Goal: Information Seeking & Learning: Learn about a topic

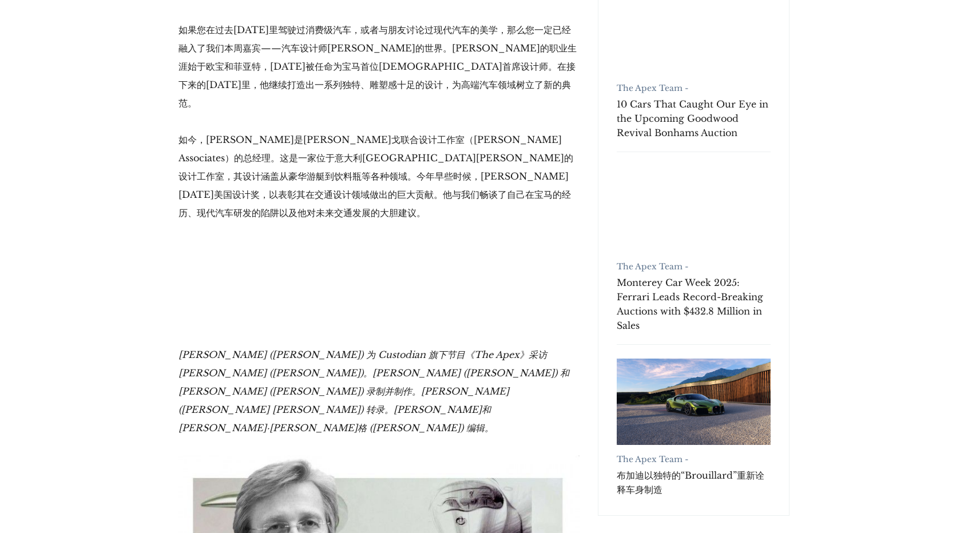
scroll to position [267, 0]
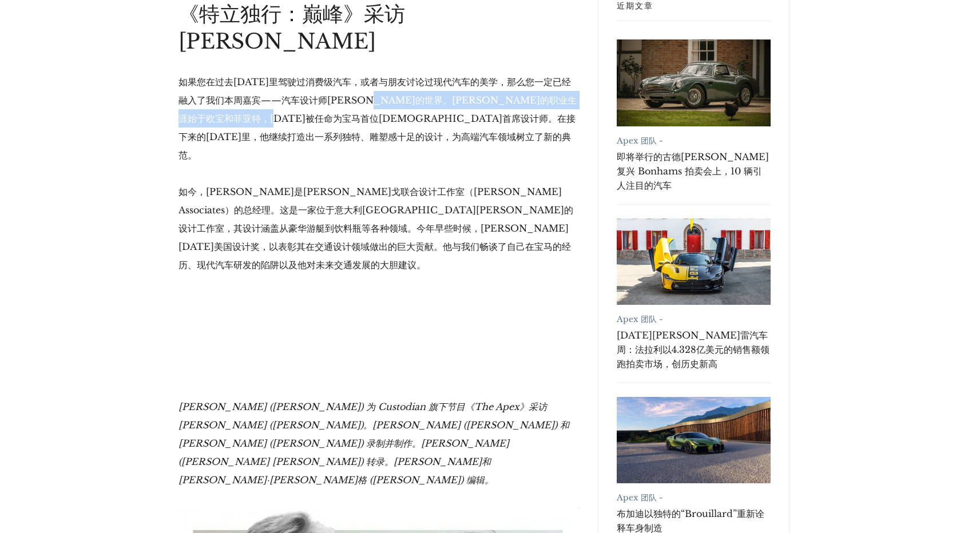
drag, startPoint x: 398, startPoint y: 74, endPoint x: 331, endPoint y: 92, distance: 68.7
click at [331, 92] on font "如果您在过去[DATE]里驾驶过消费级汽车，或者与朋友讨论过现代汽车的美学，那么您一定已经融入了我们本周嘉宾——汽车设计师[PERSON_NAME]的世界。[…" at bounding box center [378, 118] width 398 height 85
copy font "[PERSON_NAME]的职业生涯始于欧宝和菲亚特，[DATE]被任命为宝马首位[DEMOGRAPHIC_DATA]首席设计师。"
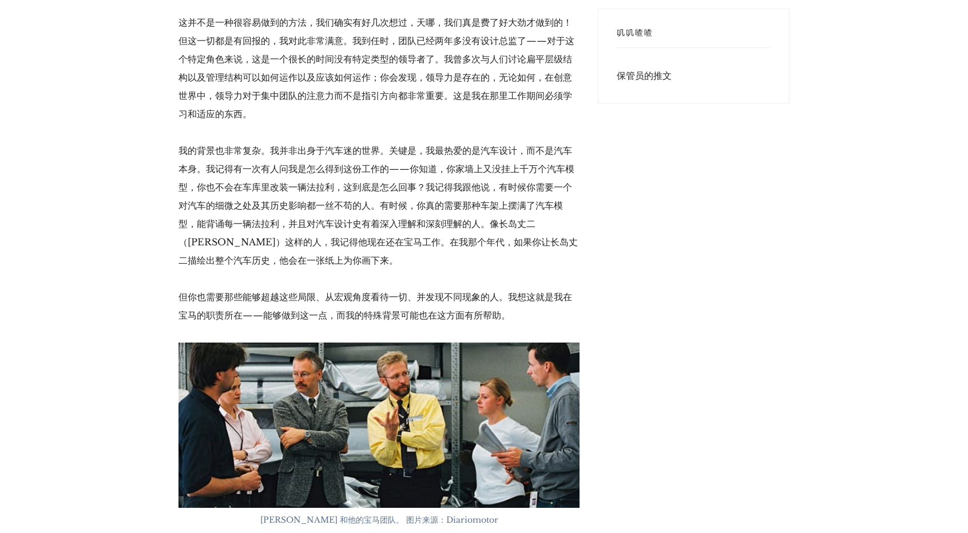
scroll to position [3300, 0]
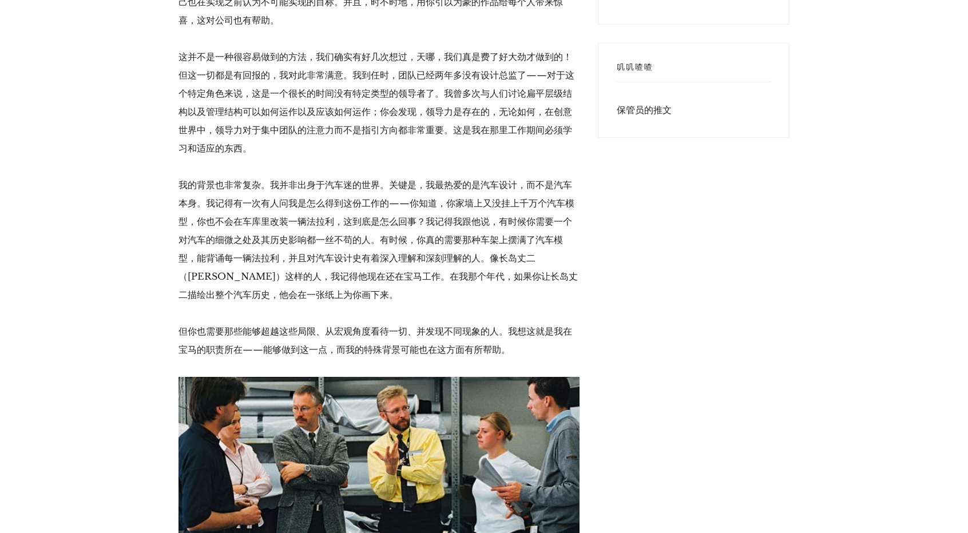
click at [480, 377] on img at bounding box center [379, 460] width 401 height 166
drag, startPoint x: 274, startPoint y: 343, endPoint x: 388, endPoint y: 346, distance: 114.5
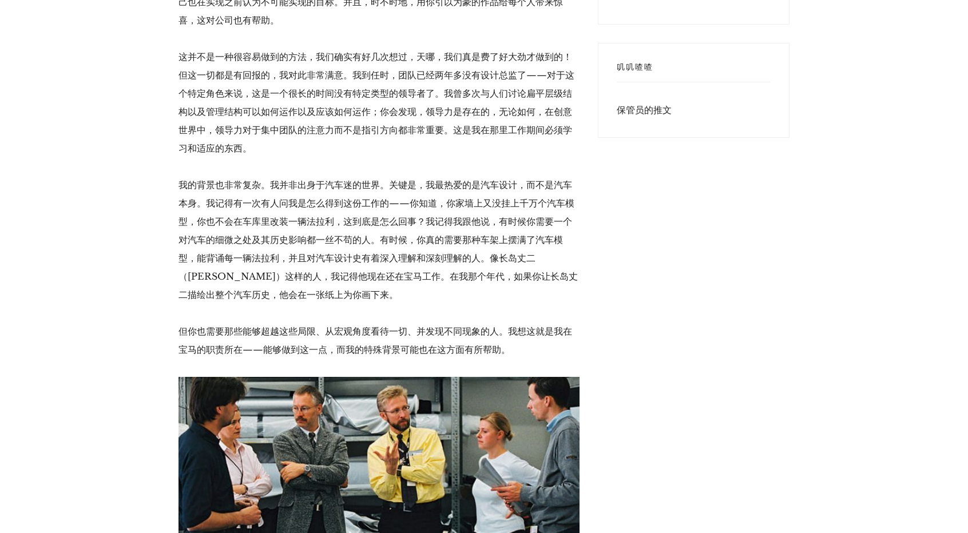
copy font "Chris Bangle 和他的宝马团队。"
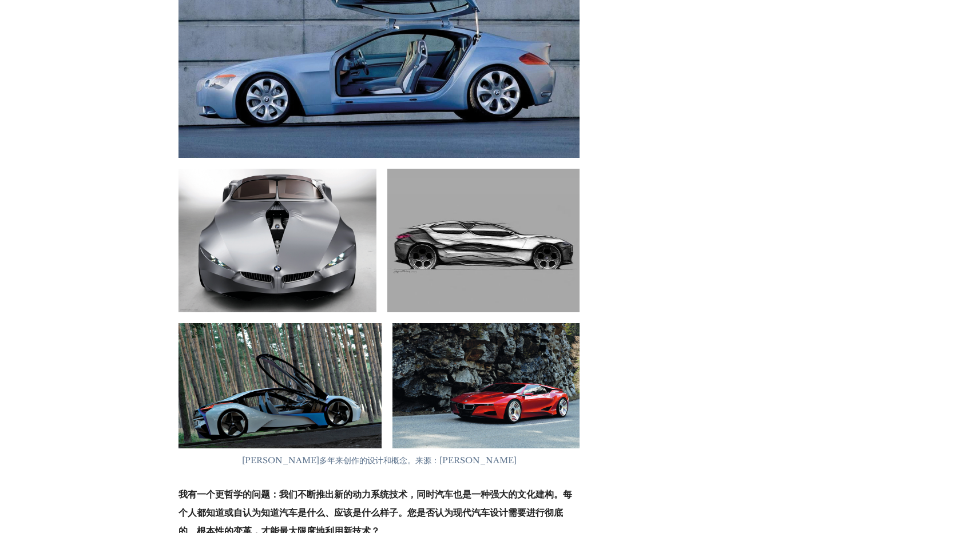
scroll to position [5873, 0]
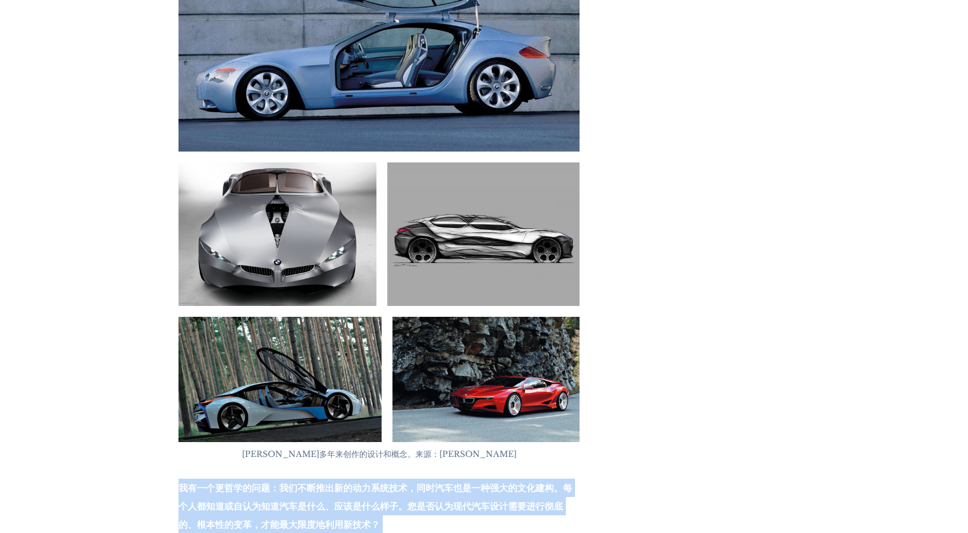
drag, startPoint x: 179, startPoint y: 278, endPoint x: 349, endPoint y: 440, distance: 235.2
click at [349, 440] on div "如果您在过去20年里驾驶过消费级汽车，或者与朋友讨论过现代汽车的美学，那么您一定已经融入了我们本周嘉宾——汽车设计师克里斯·班戈的世界。克里斯的职业生涯始于欧…" at bounding box center [379, 260] width 401 height 11588
copy div "我有一个更哲学的问题：我们不断推出新的动力系统技术，同时汽车也是一种强大的文化建构。每个人都知道或自认为知道汽车是什么、应该是什么样子。您是否认为现代汽车设计…"
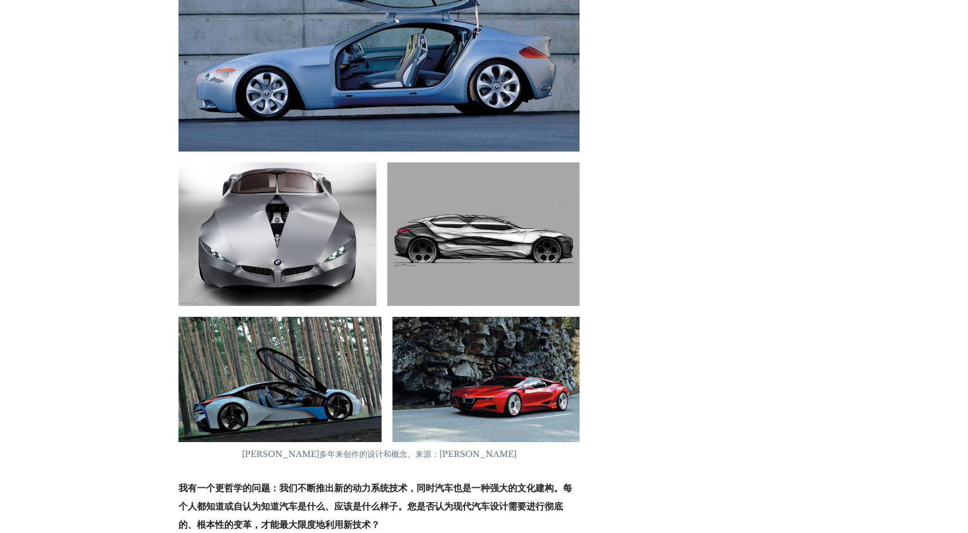
click at [756, 241] on div "近期文章 Apex 团队 - 即将举行的古德伍德复兴 Bonhams 拍卖会上，10 辆引人注目的汽车 Apex 团队 - 2025年蒙特雷汽车周：法拉利以4…" at bounding box center [694, 415] width 210 height 12080
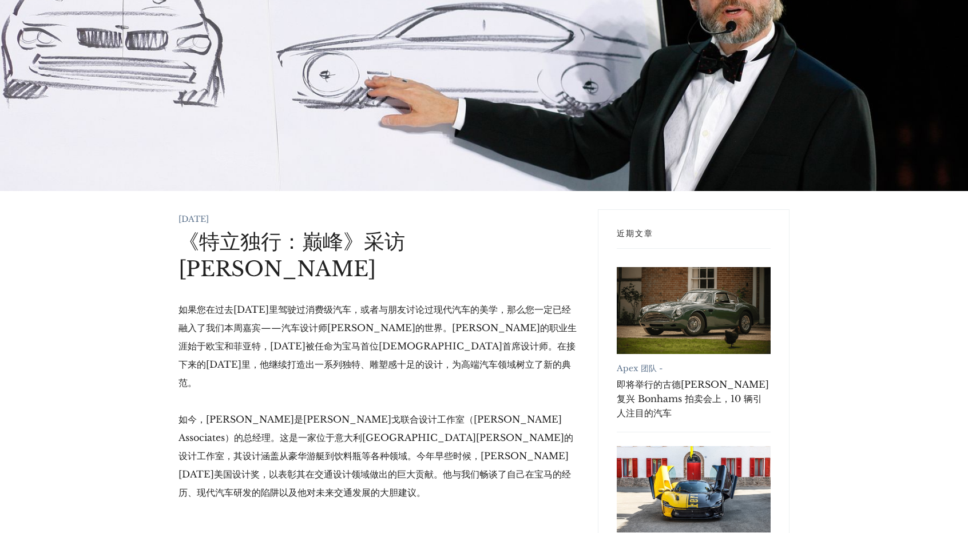
scroll to position [0, 0]
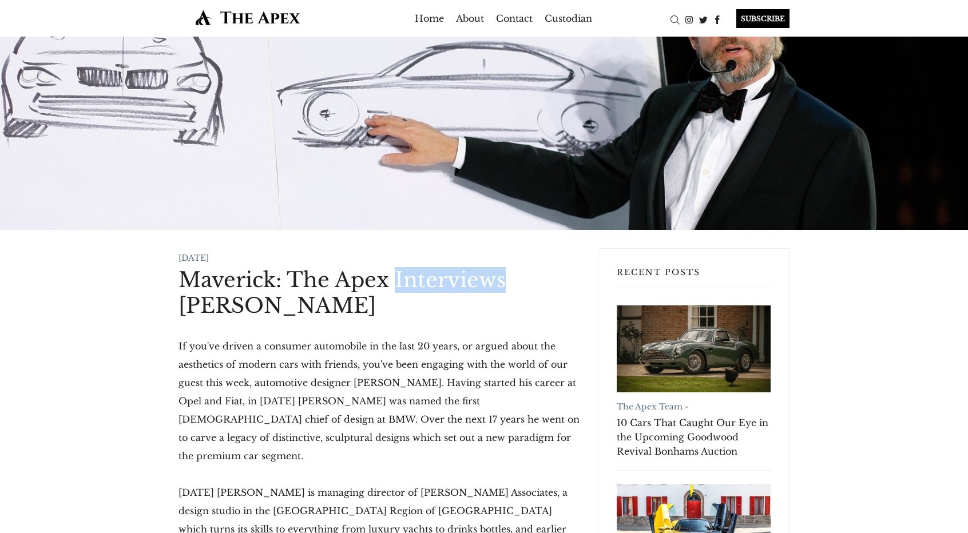
drag, startPoint x: 398, startPoint y: 276, endPoint x: 501, endPoint y: 289, distance: 104.4
click at [501, 289] on h1 "Maverick: The Apex Interviews [PERSON_NAME]" at bounding box center [379, 293] width 401 height 52
drag, startPoint x: 501, startPoint y: 288, endPoint x: 490, endPoint y: 300, distance: 15.8
click at [462, 309] on h1 "Maverick: The Apex Interviews [PERSON_NAME]" at bounding box center [379, 293] width 401 height 52
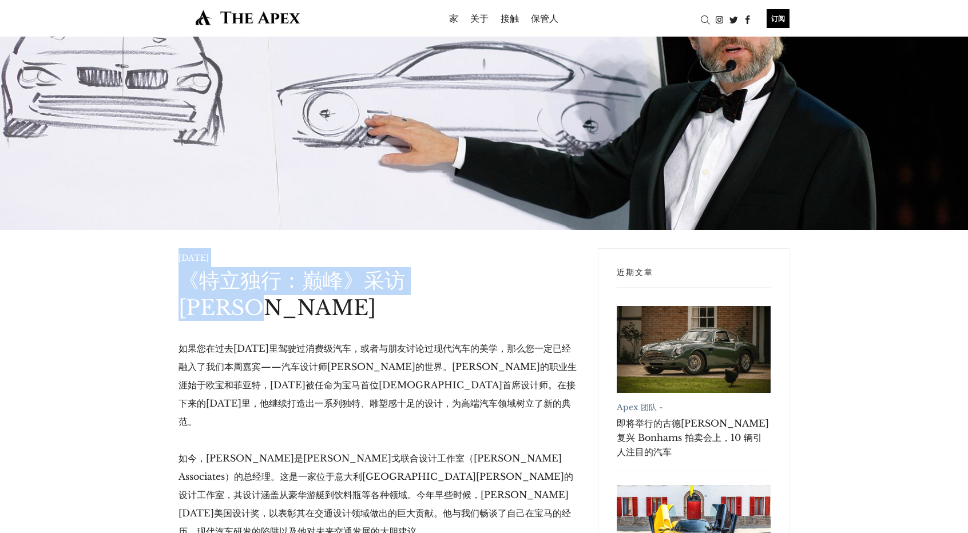
drag, startPoint x: 179, startPoint y: 255, endPoint x: 517, endPoint y: 272, distance: 339.2
copy article "2021年6月27日 《特立独行：巅峰》采访克里斯·班戈"
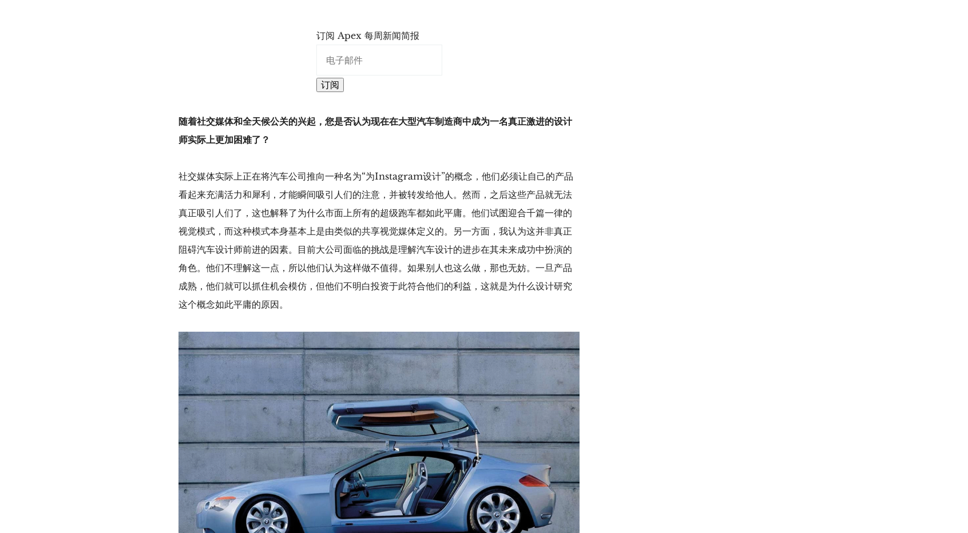
scroll to position [5349, 0]
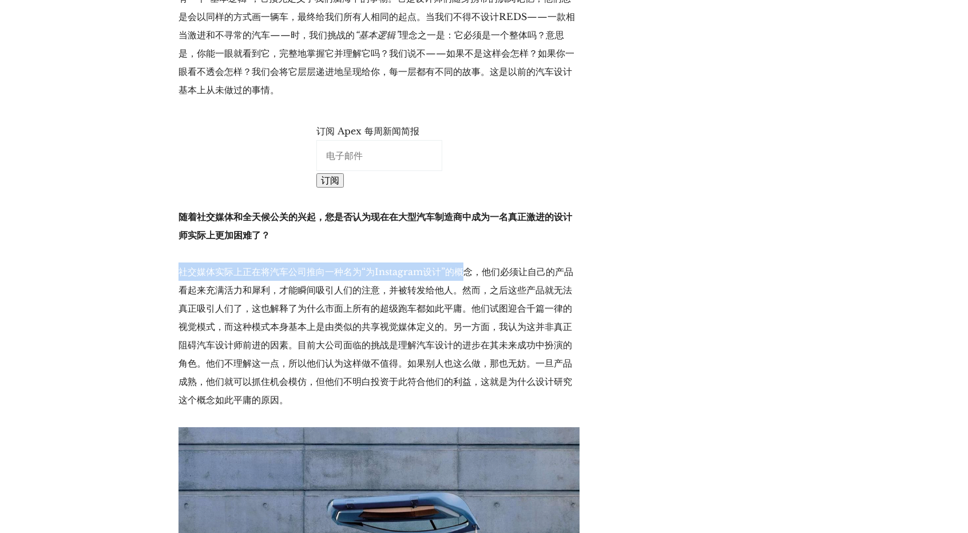
drag, startPoint x: 180, startPoint y: 59, endPoint x: 461, endPoint y: 54, distance: 281.6
click at [461, 263] on p "社交媒体实际上正在将汽车公司推向一种名为“为Instagram设计”的概念，他们必须让自己的产品看起来充满活力和犀利，才能瞬间吸引人们的注意，并被转发给他人。…" at bounding box center [379, 336] width 401 height 147
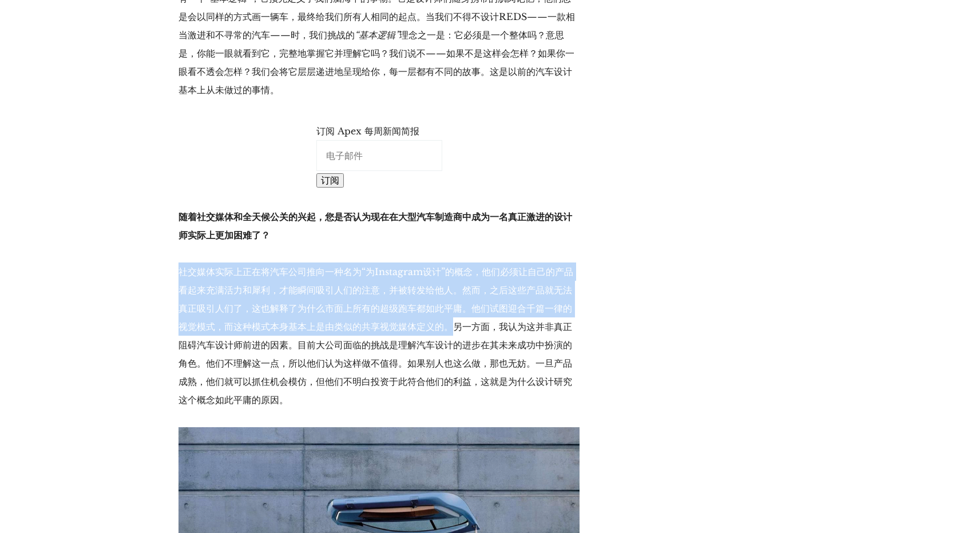
drag, startPoint x: 180, startPoint y: 60, endPoint x: 449, endPoint y: 110, distance: 274.2
click at [449, 263] on p "社交媒体实际上正在将汽车公司推向一种名为“为Instagram设计”的概念，他们必须让自己的产品看起来充满活力和犀利，才能瞬间吸引人们的注意，并被转发给他人。…" at bounding box center [379, 336] width 401 height 147
copy font "社交媒体实际上正在将汽车公司推向一种名为“为Instagram设计”的概念，他们必须让自己的产品看起来充满活力和犀利，才能瞬间吸引人们的注意，并被转发给他人。…"
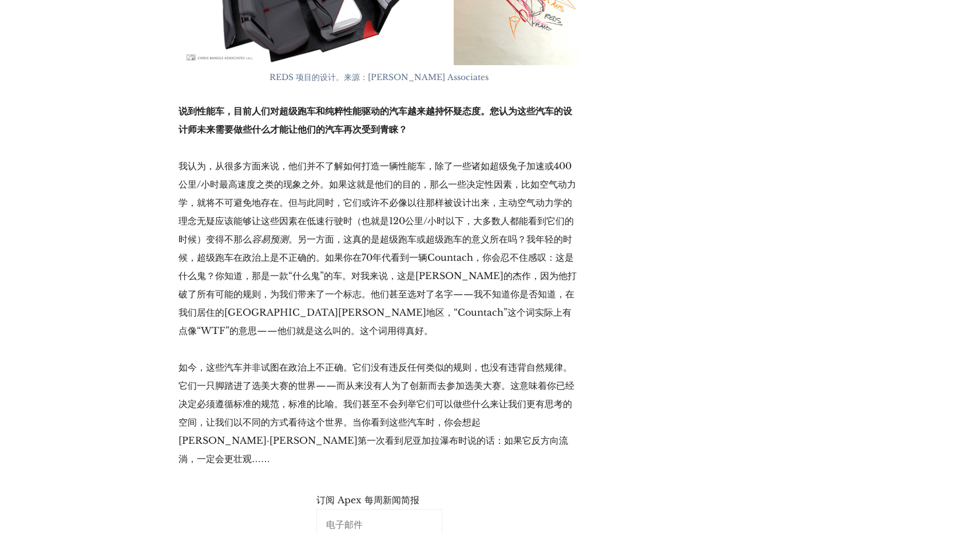
scroll to position [7982, 0]
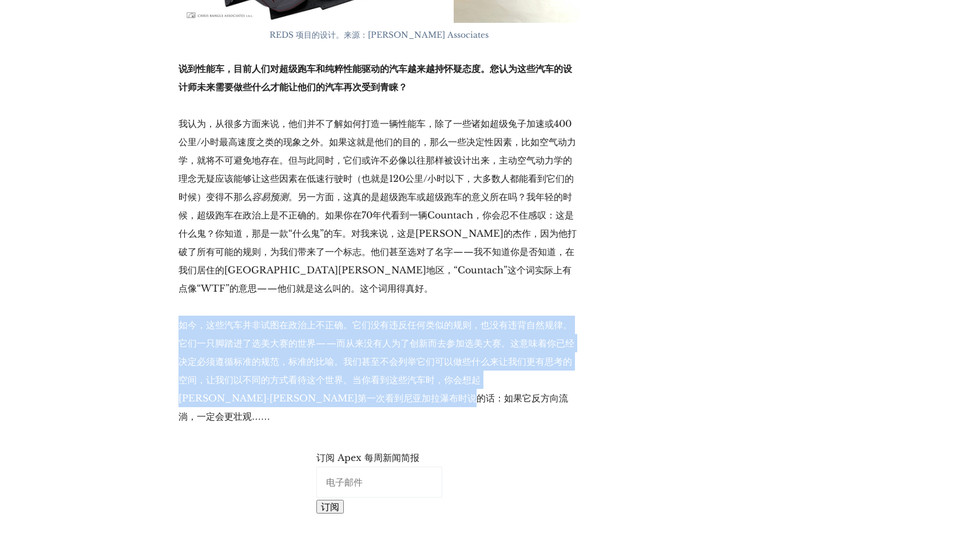
drag, startPoint x: 179, startPoint y: 152, endPoint x: 450, endPoint y: 221, distance: 279.3
click at [450, 316] on p "如今，这些汽车并非试图在政治上不正确。它们没有违反任何类似的规则，也没有违背自然规律。它们一只脚踏进了选美大赛的世界——而从来没有人为了创新而去参加选美大赛。…" at bounding box center [379, 371] width 401 height 110
copy font "如今，这些汽车并非试图在政治上不正确。它们没有违反任何类似的规则，也没有违背自然规律。它们一只脚踏进了选美大赛的世界——而从来没有人为了创新而去参加选美大赛。…"
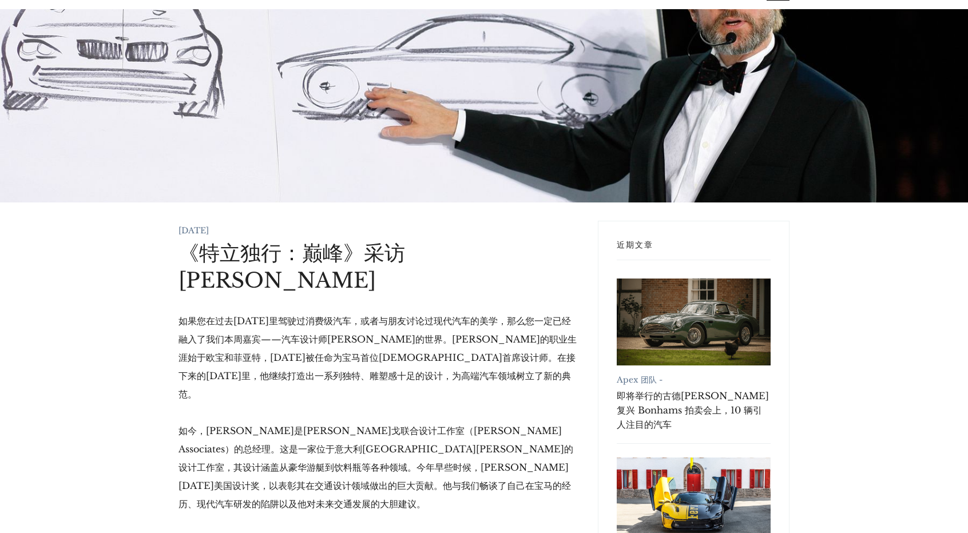
scroll to position [22, 0]
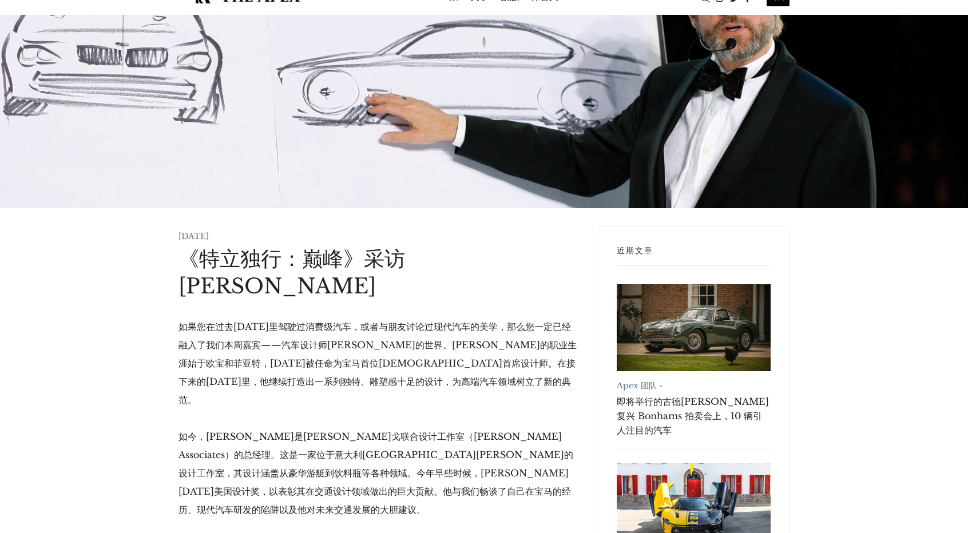
drag, startPoint x: 235, startPoint y: 235, endPoint x: 179, endPoint y: 237, distance: 56.7
click at [179, 237] on font "2021年6月27日" at bounding box center [194, 236] width 30 height 10
copy font "2021年6月27日"
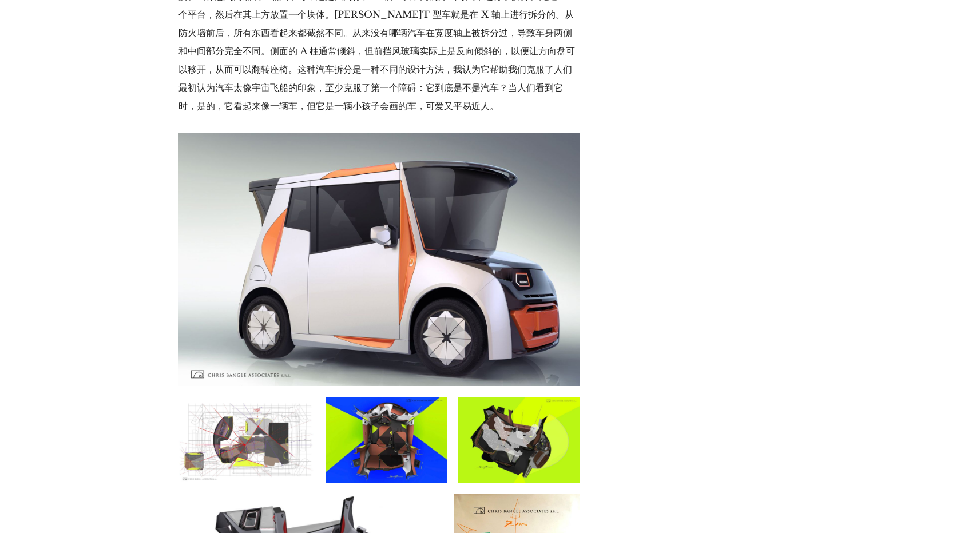
scroll to position [7263, 0]
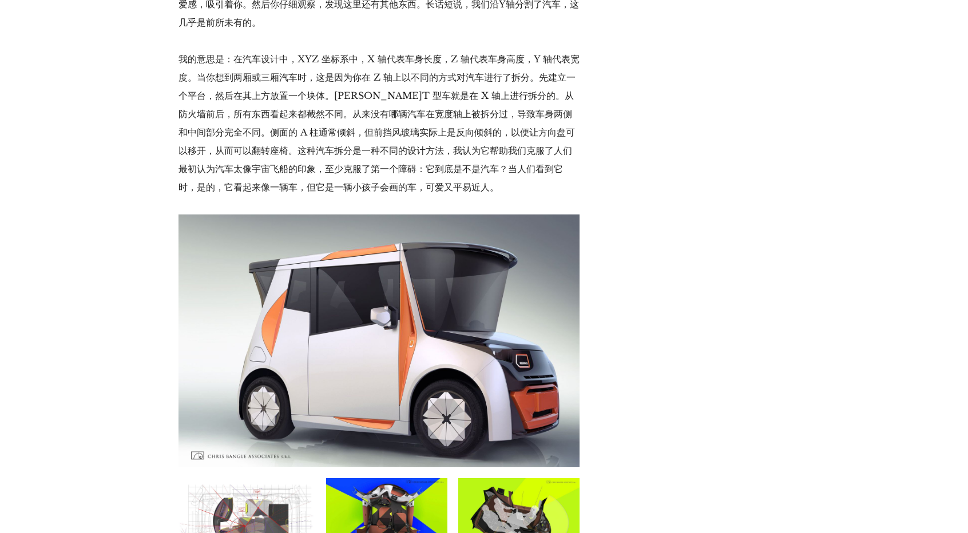
click at [424, 220] on img at bounding box center [379, 341] width 401 height 253
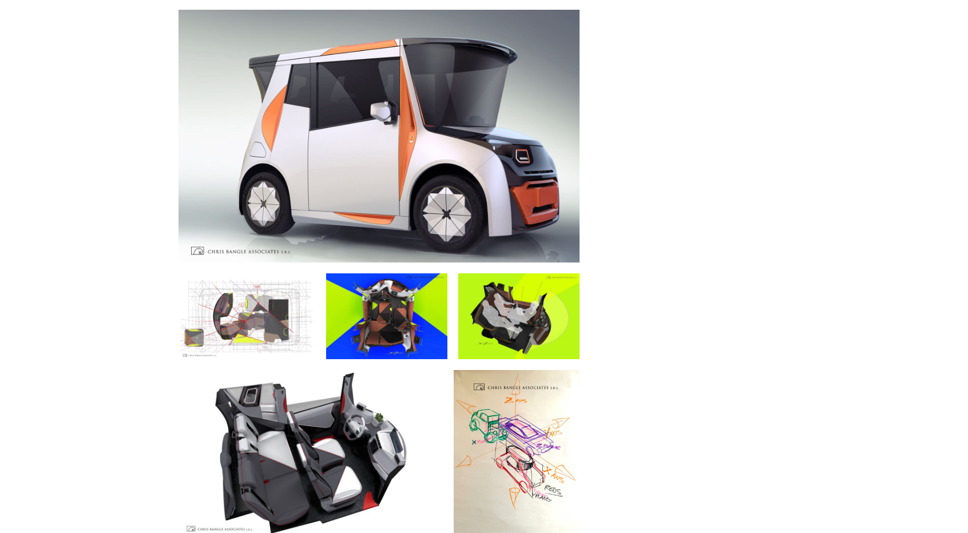
scroll to position [7435, 0]
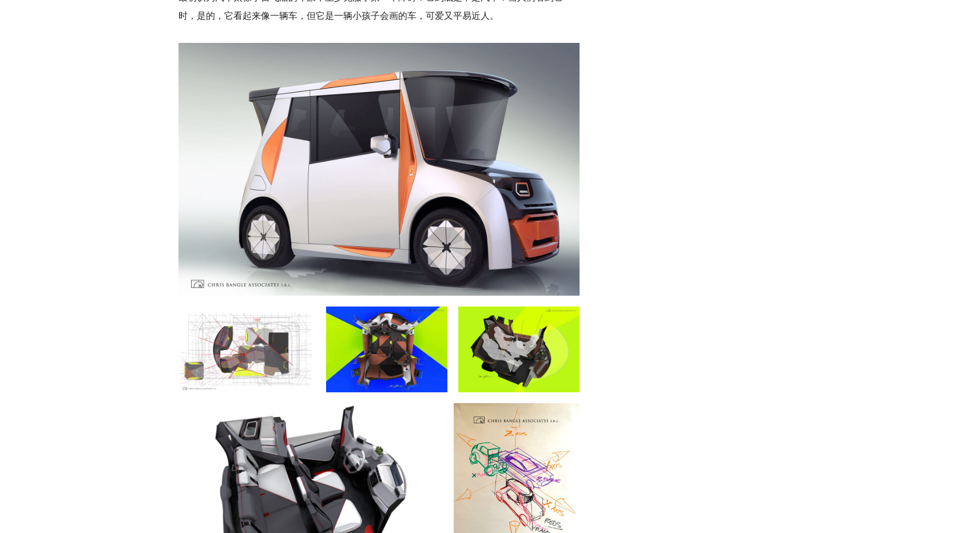
click at [387, 307] on img at bounding box center [386, 350] width 121 height 86
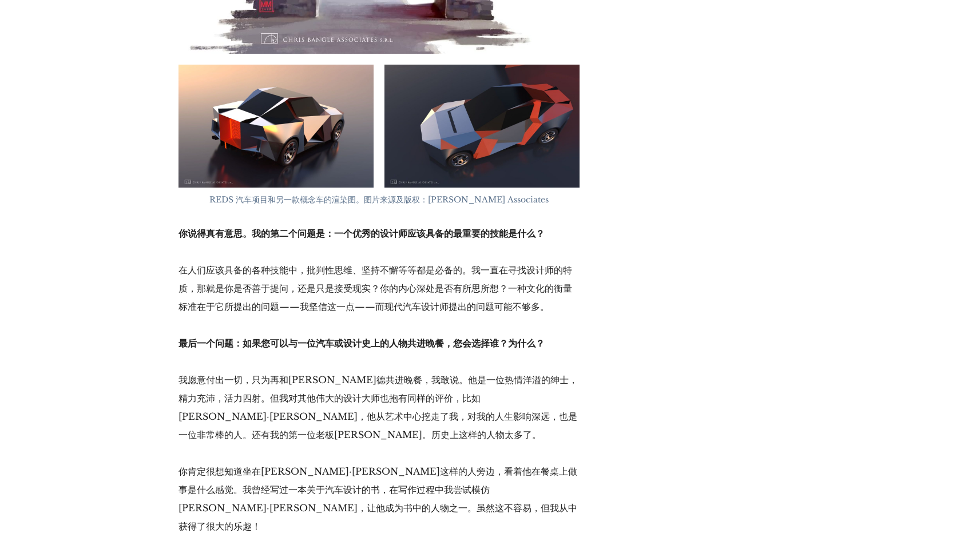
scroll to position [10926, 0]
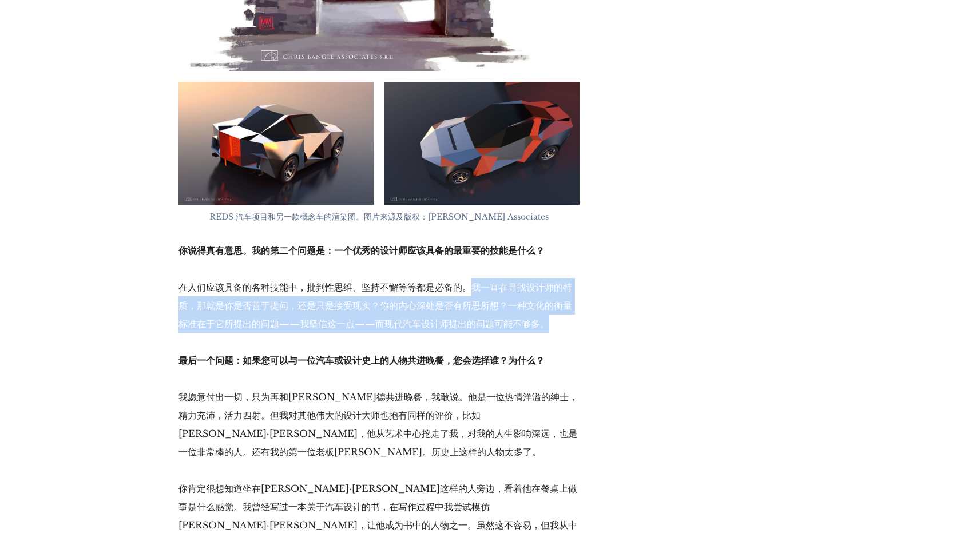
drag, startPoint x: 473, startPoint y: 93, endPoint x: 559, endPoint y: 126, distance: 92.3
click at [559, 278] on p "在人们应该具备的各种技能中，批判性思维、坚持不懈等等都是必备的。我一直在寻找设计师的特质，那就是你是否善于提问，还是只是接受现实？你的内心深处是否有所思所想？…" at bounding box center [379, 305] width 401 height 55
copy font "我一直在寻找设计师的特质，那就是你是否善于提问，还是只是接受现实？你的内心深处是否有所思所想？一种文化的衡量标准在于它所提出的问题——我坚信这一点——而现代汽…"
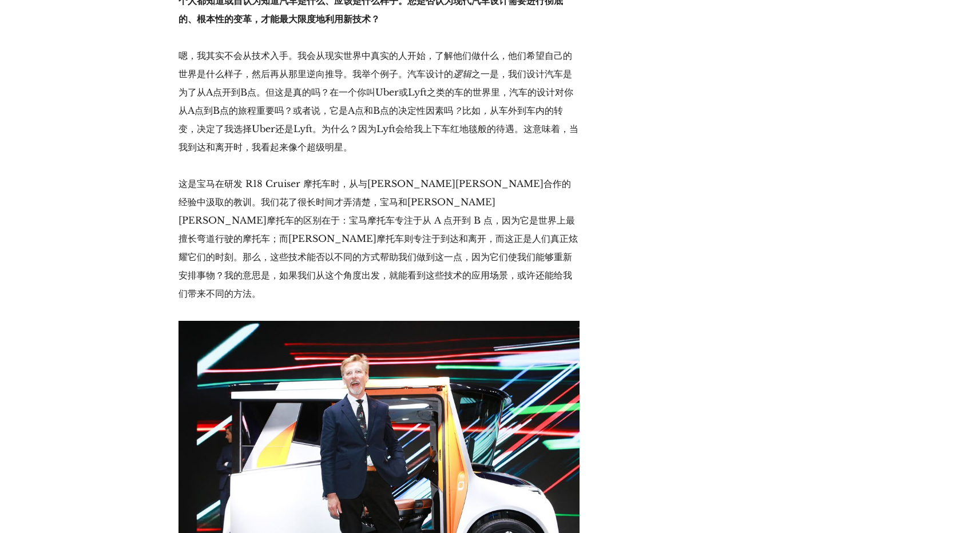
scroll to position [6462, 0]
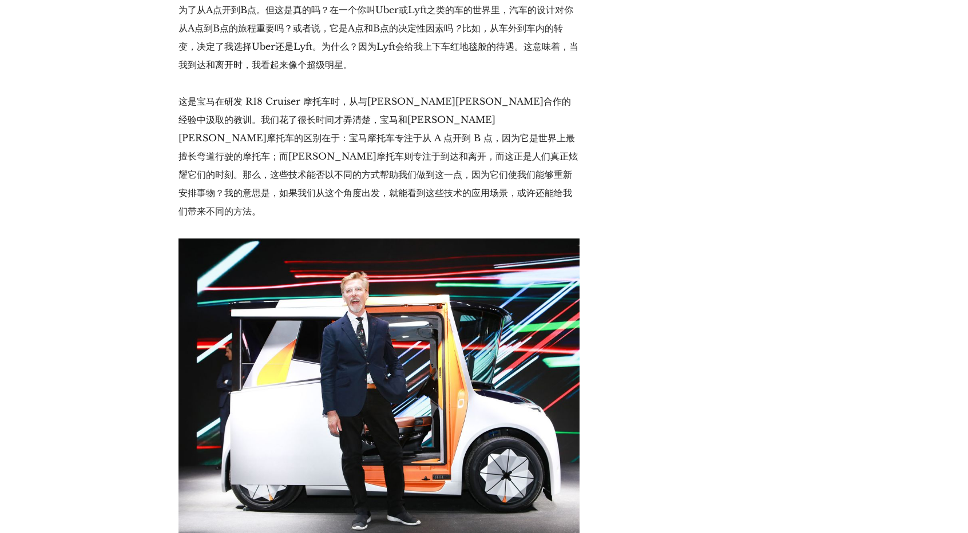
drag, startPoint x: 278, startPoint y: 322, endPoint x: 359, endPoint y: 322, distance: 81.8
copy font "Chris 和 REDS 概念。"
drag, startPoint x: 481, startPoint y: 326, endPoint x: 365, endPoint y: 320, distance: 116.3
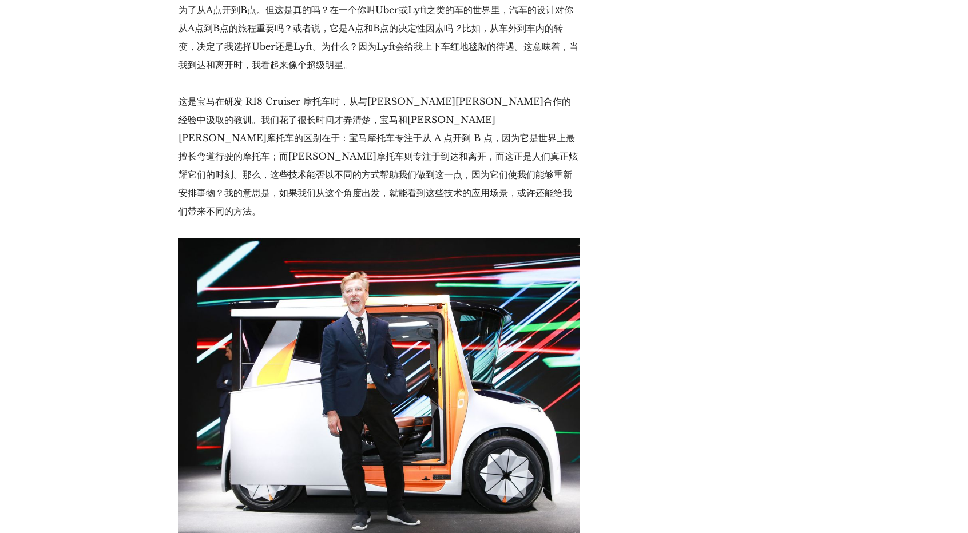
copy font "来源：Chris Bangle Associates"
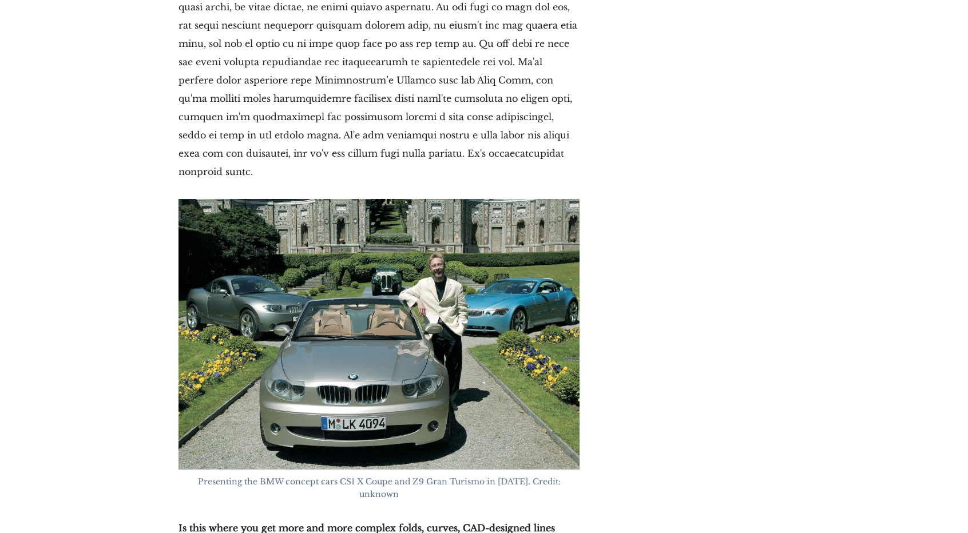
scroll to position [4903, 0]
